Goal: Feedback & Contribution: Leave review/rating

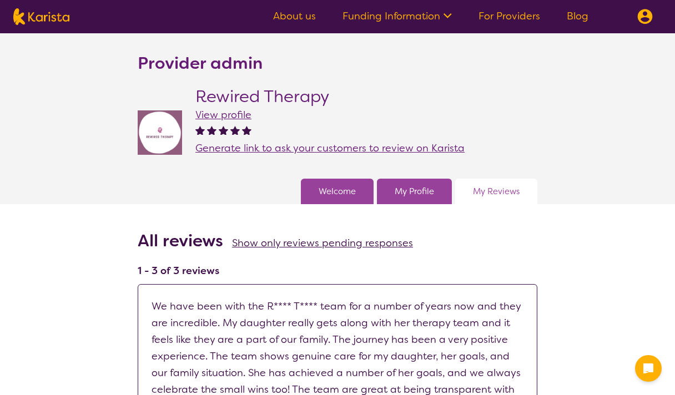
scroll to position [9, 0]
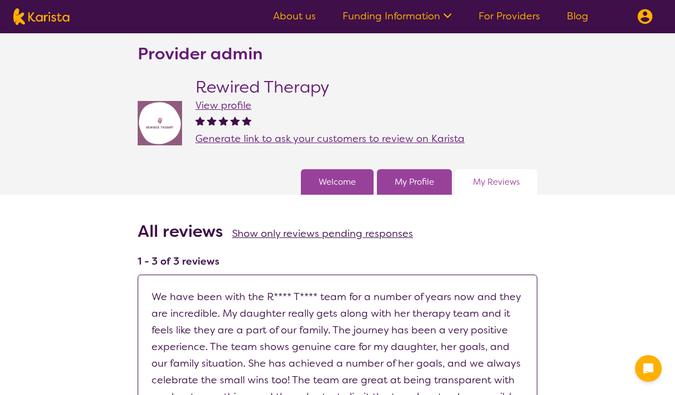
click at [214, 106] on span "View profile" at bounding box center [223, 105] width 56 height 13
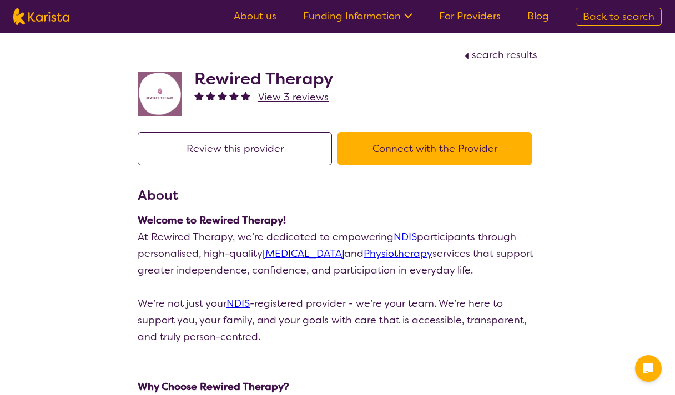
click at [260, 143] on button "Review this provider" at bounding box center [235, 148] width 194 height 33
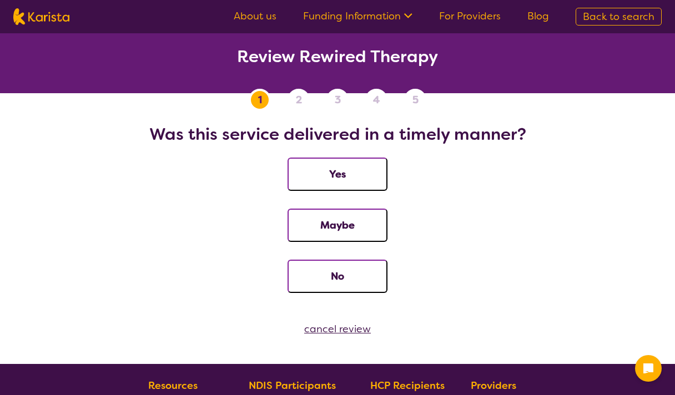
click at [345, 168] on button "Yes" at bounding box center [337, 174] width 100 height 33
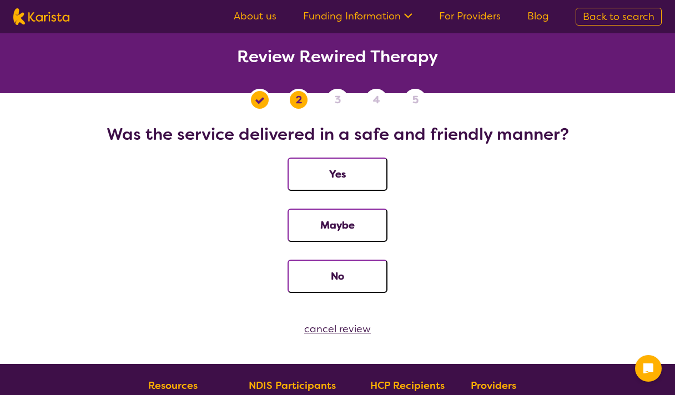
click at [349, 178] on button "Yes" at bounding box center [337, 174] width 100 height 33
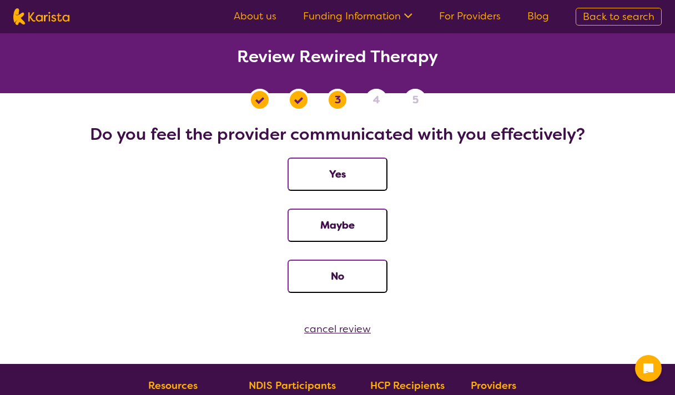
click at [345, 176] on button "Yes" at bounding box center [337, 174] width 100 height 33
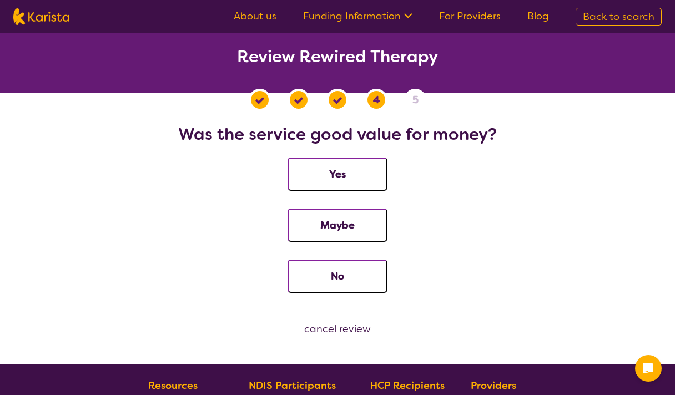
click at [345, 176] on button "Yes" at bounding box center [337, 174] width 100 height 33
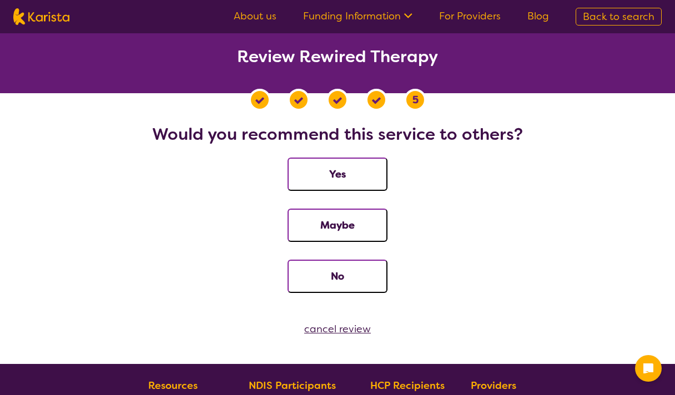
click at [335, 176] on button "Yes" at bounding box center [337, 174] width 100 height 33
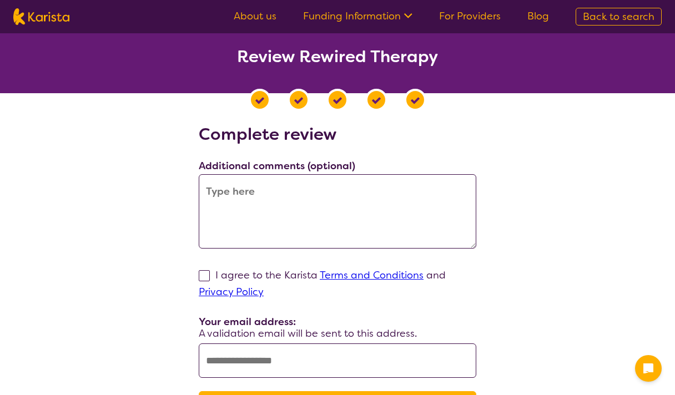
click at [318, 194] on textarea at bounding box center [337, 211] width 277 height 74
click at [305, 221] on textarea at bounding box center [337, 211] width 277 height 74
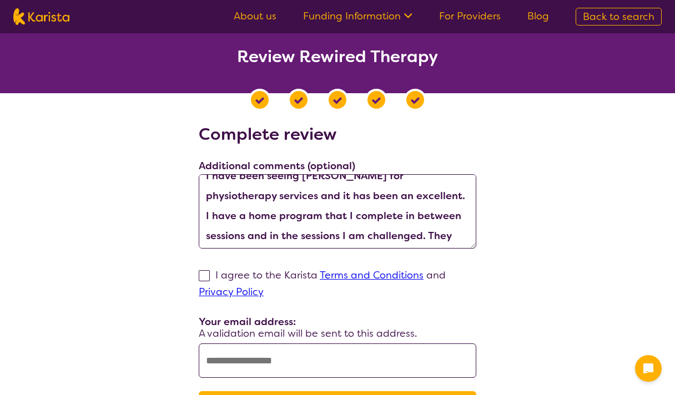
scroll to position [20, 0]
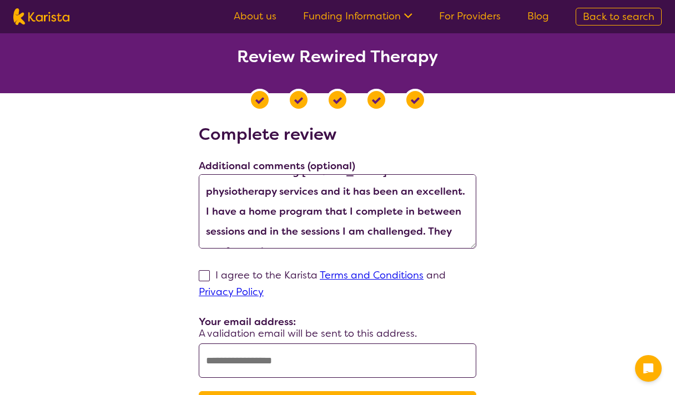
drag, startPoint x: 335, startPoint y: 228, endPoint x: 522, endPoint y: 235, distance: 187.7
click at [522, 235] on div "Complete review Additional comments (optional) I have been seeing Jacky for phy…" at bounding box center [337, 281] width 648 height 314
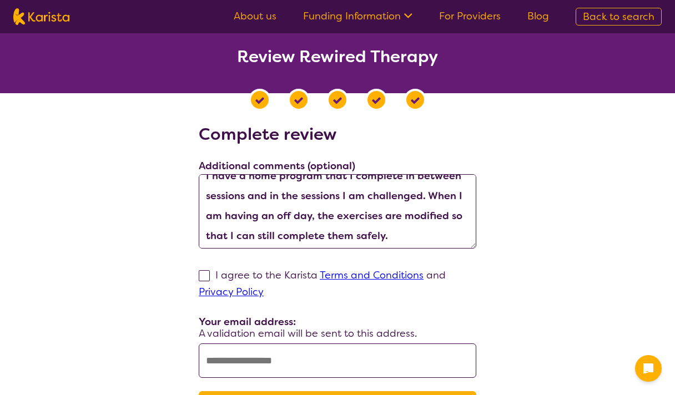
scroll to position [60, 0]
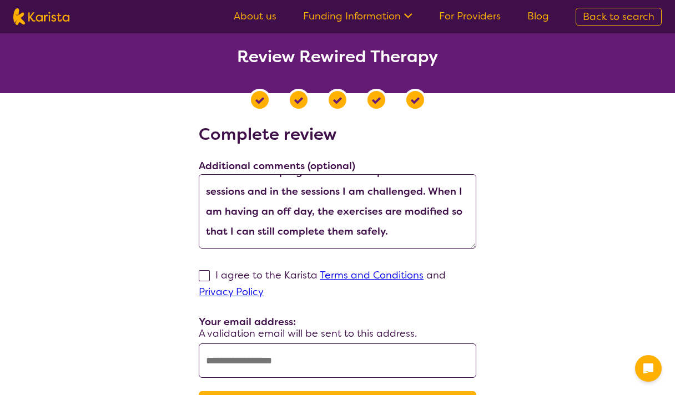
click at [324, 193] on textarea "I have been seeing [PERSON_NAME] for physiotherapy services and it has been an …" at bounding box center [337, 211] width 277 height 74
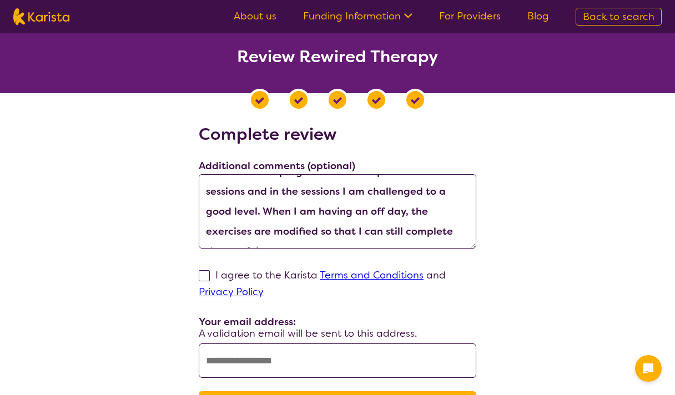
type textarea "I have been seeing [PERSON_NAME] for physiotherapy services and it has been an …"
click at [209, 277] on span at bounding box center [204, 275] width 11 height 11
click at [264, 288] on input "I agree to the Karista Terms and Conditions and Privacy Policy" at bounding box center [267, 291] width 7 height 7
checkbox input "true"
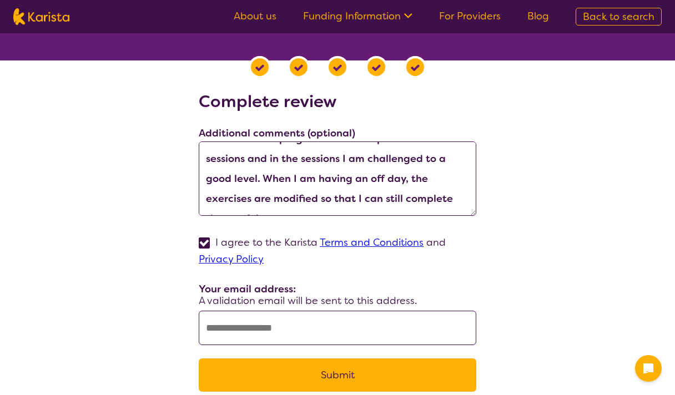
scroll to position [42, 0]
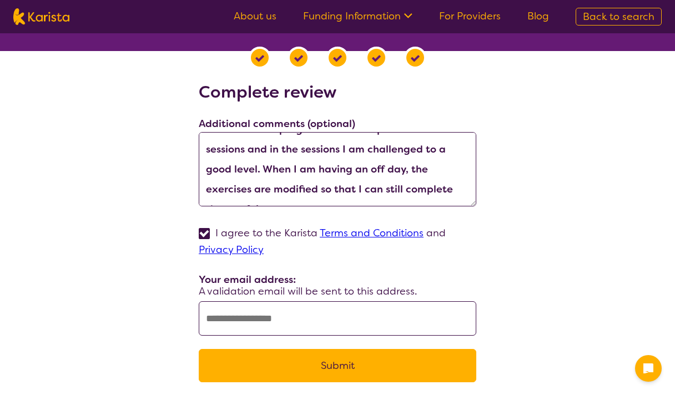
click at [265, 330] on input "text" at bounding box center [337, 318] width 277 height 34
type input "**********"
click at [301, 363] on button "Submit" at bounding box center [337, 365] width 277 height 33
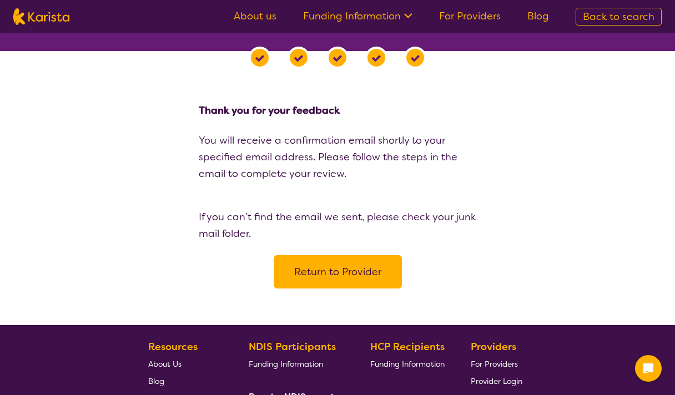
click at [54, 18] on img at bounding box center [41, 16] width 56 height 17
select select "[MEDICAL_DATA]"
select select "EC"
select select "NDIS"
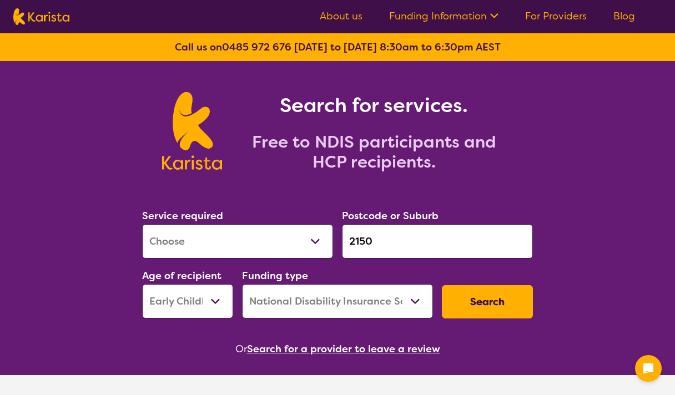
click at [570, 19] on link "For Providers" at bounding box center [556, 15] width 62 height 13
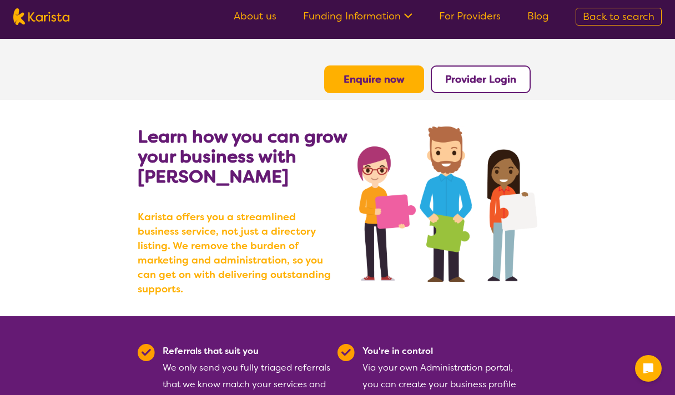
click at [508, 77] on b "Provider Login" at bounding box center [480, 79] width 71 height 13
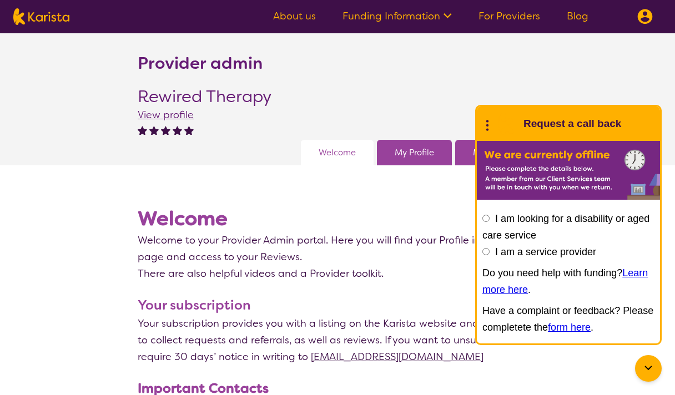
click at [182, 117] on span "View profile" at bounding box center [166, 114] width 56 height 13
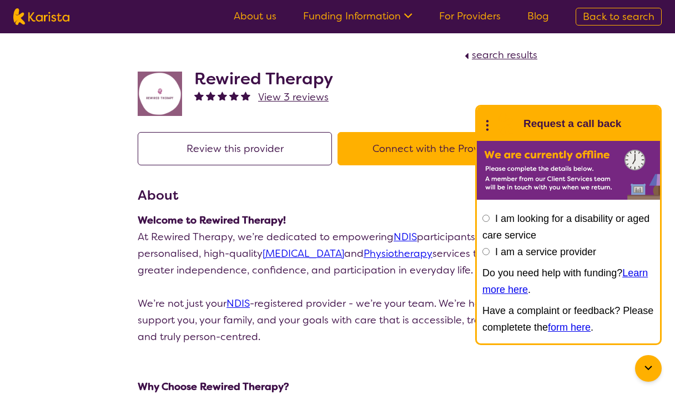
click at [648, 363] on icon at bounding box center [648, 368] width 13 height 13
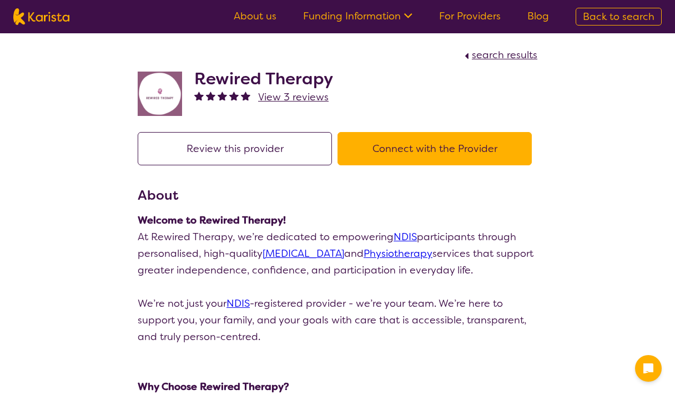
click at [316, 100] on span "View 3 reviews" at bounding box center [293, 96] width 70 height 13
